Goal: Browse casually

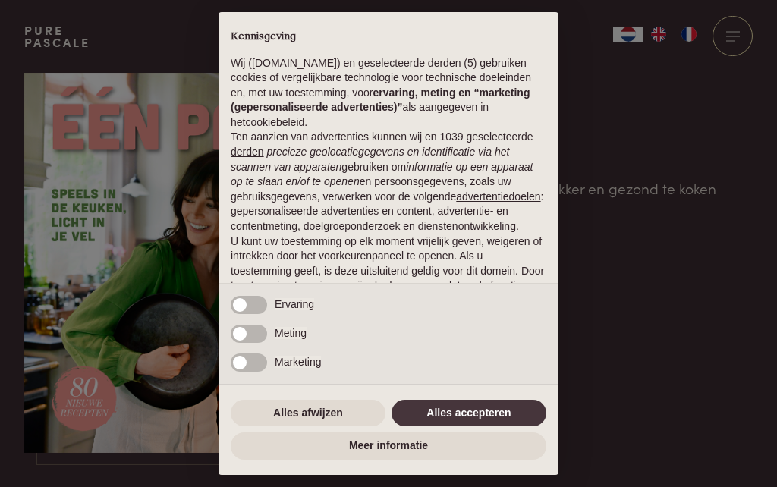
click at [722, 375] on div "× Kennisgeving Wij ([DOMAIN_NAME]) en geselecteerde derden (5) gebruiken cookie…" at bounding box center [388, 243] width 777 height 487
click at [502, 416] on button "Alles accepteren" at bounding box center [468, 413] width 155 height 27
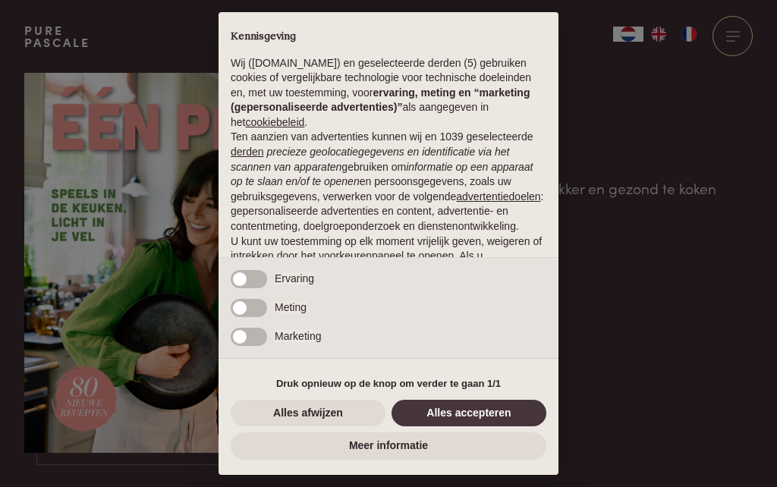
scroll to position [112, 0]
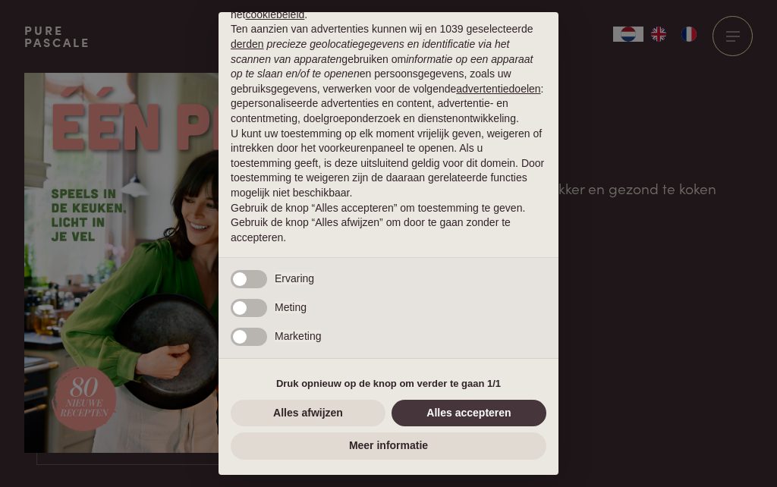
click at [490, 412] on button "Alles accepteren" at bounding box center [468, 413] width 155 height 27
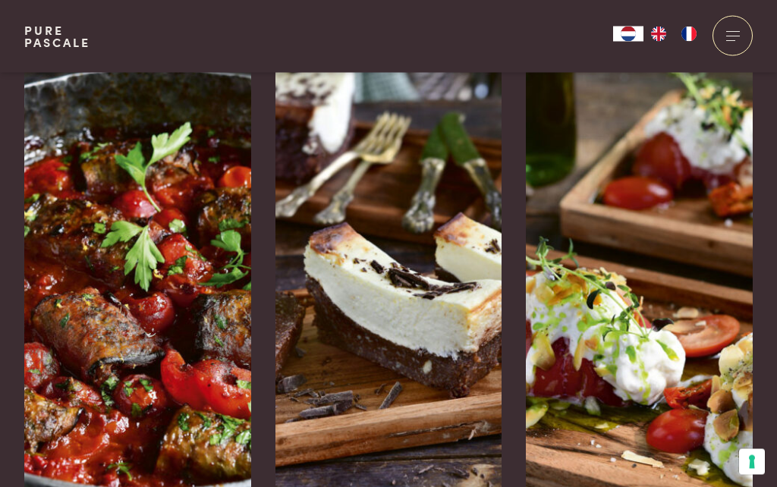
scroll to position [2412, 0]
click at [177, 293] on img at bounding box center [137, 266] width 227 height 455
click at [436, 305] on img at bounding box center [388, 266] width 227 height 455
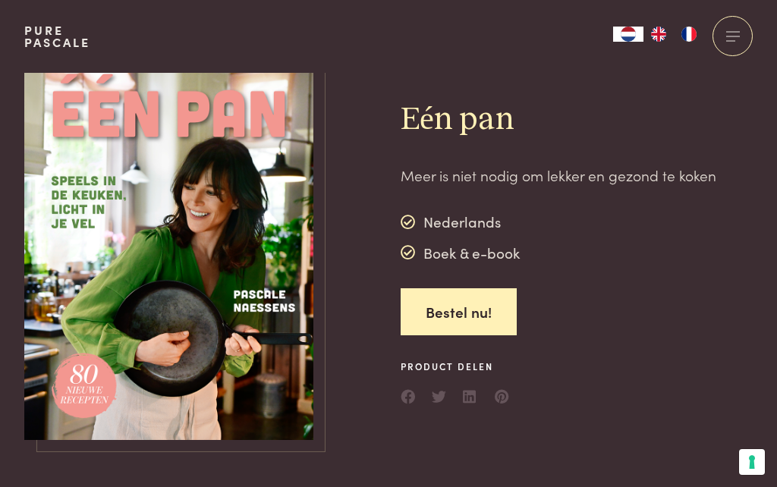
scroll to position [0, 0]
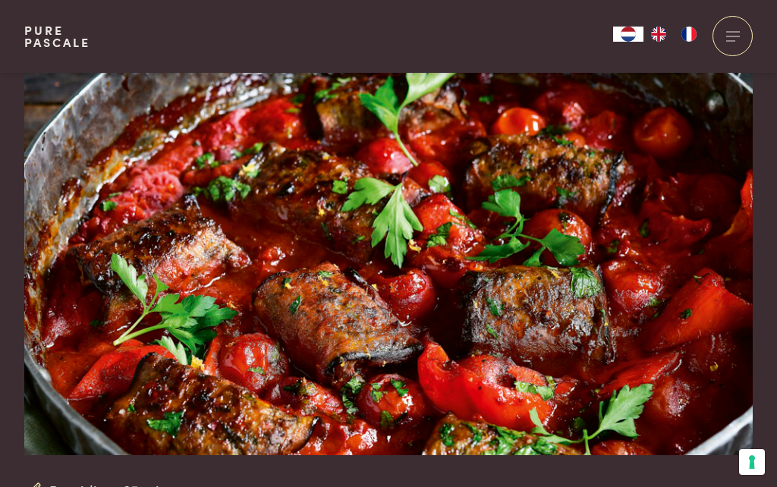
scroll to position [54, 0]
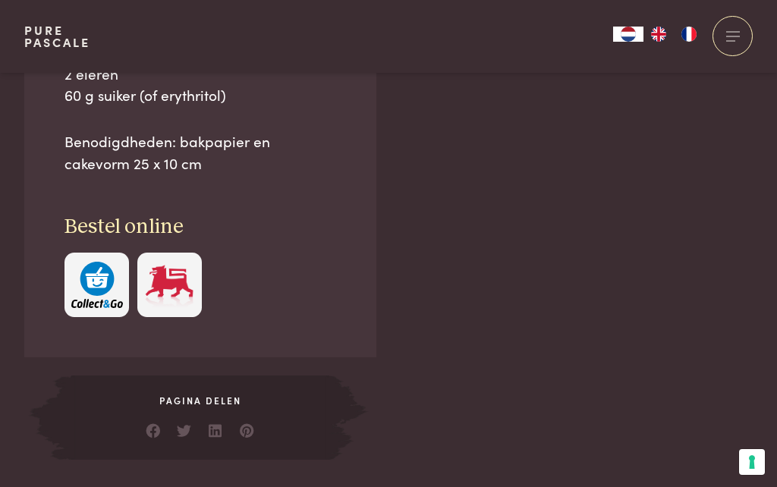
scroll to position [1368, 0]
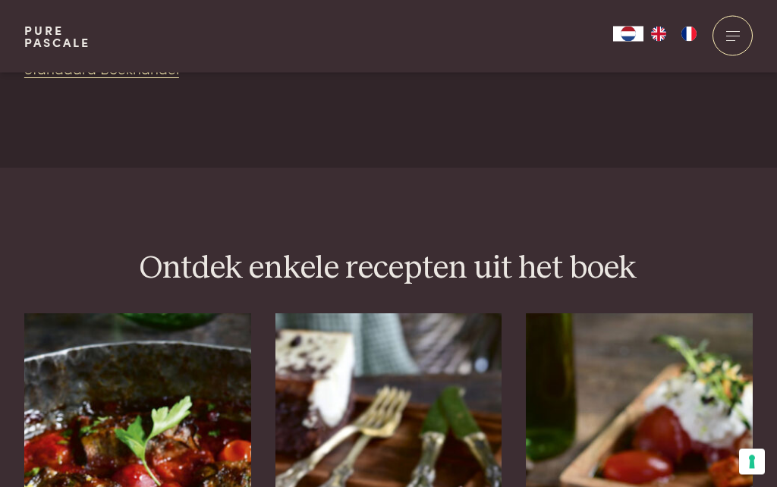
scroll to position [2138, 0]
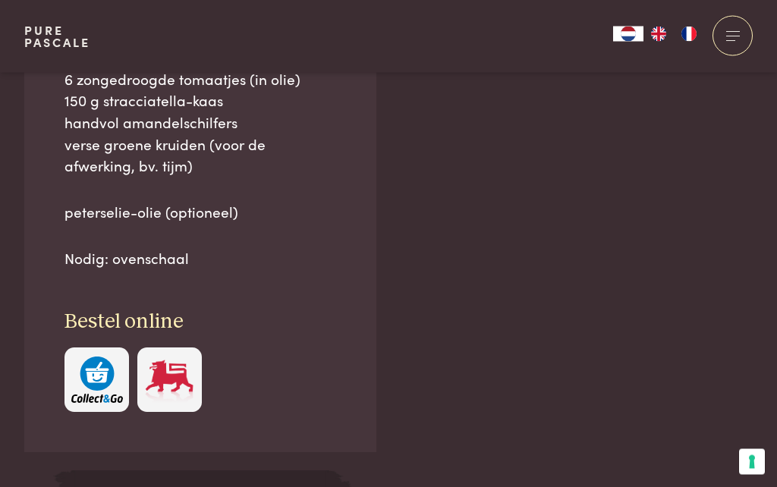
scroll to position [1024, 0]
